Goal: Task Accomplishment & Management: Use online tool/utility

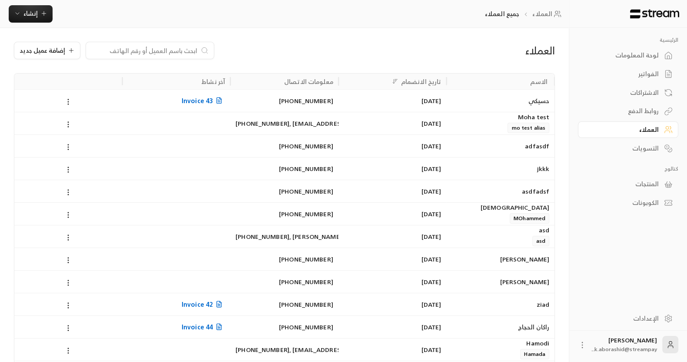
click at [650, 55] on div "لوحة المعلومات" at bounding box center [624, 55] width 70 height 9
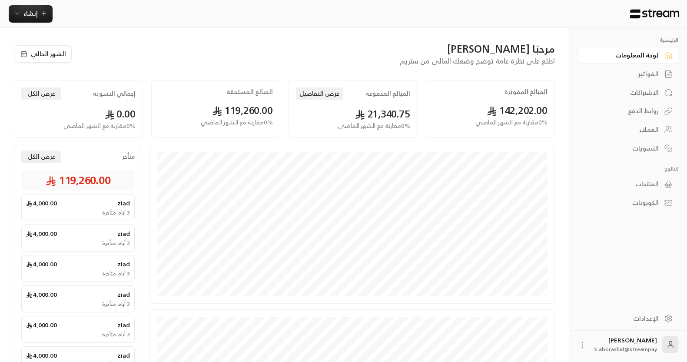
click at [652, 206] on div "الكوبونات" at bounding box center [624, 202] width 70 height 9
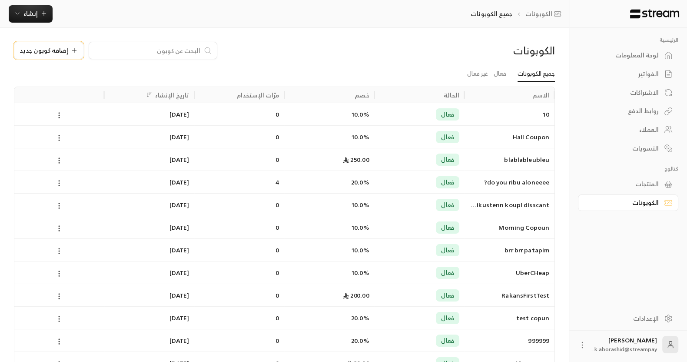
click at [54, 48] on span "إضافة كوبون جديد" at bounding box center [44, 50] width 49 height 6
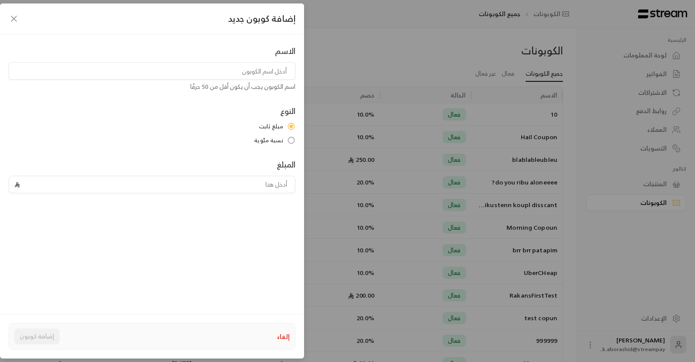
click at [256, 186] on input "tel" at bounding box center [156, 184] width 266 height 17
type input "50"
click at [197, 235] on div "الاسم اسم الكوبون يجب أن يكون أقل من 50 حرفًا النوع مبلغ ثابت نسبة مئوية المبلغ…" at bounding box center [152, 171] width 304 height 275
click at [186, 73] on input at bounding box center [152, 70] width 287 height 17
type input "test"
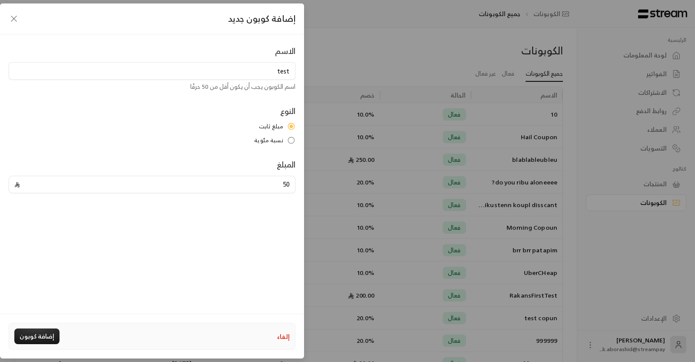
click at [345, 76] on div "إضافة كوبون جديد الاسم test اسم الكوبون يجب أن يكون أقل من 50 حرفًا النوع مبلغ …" at bounding box center [347, 181] width 695 height 362
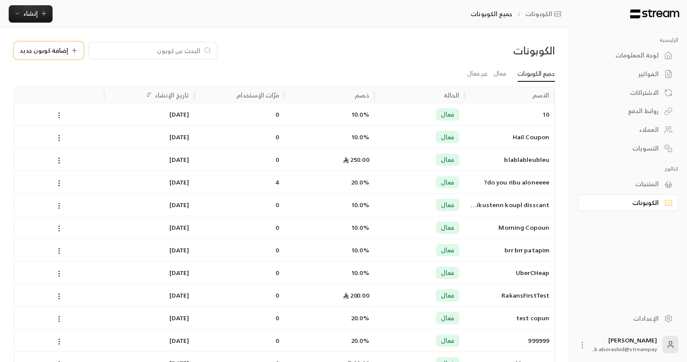
click at [46, 53] on span "إضافة كوبون جديد" at bounding box center [44, 50] width 49 height 6
